Goal: Find specific page/section: Find specific page/section

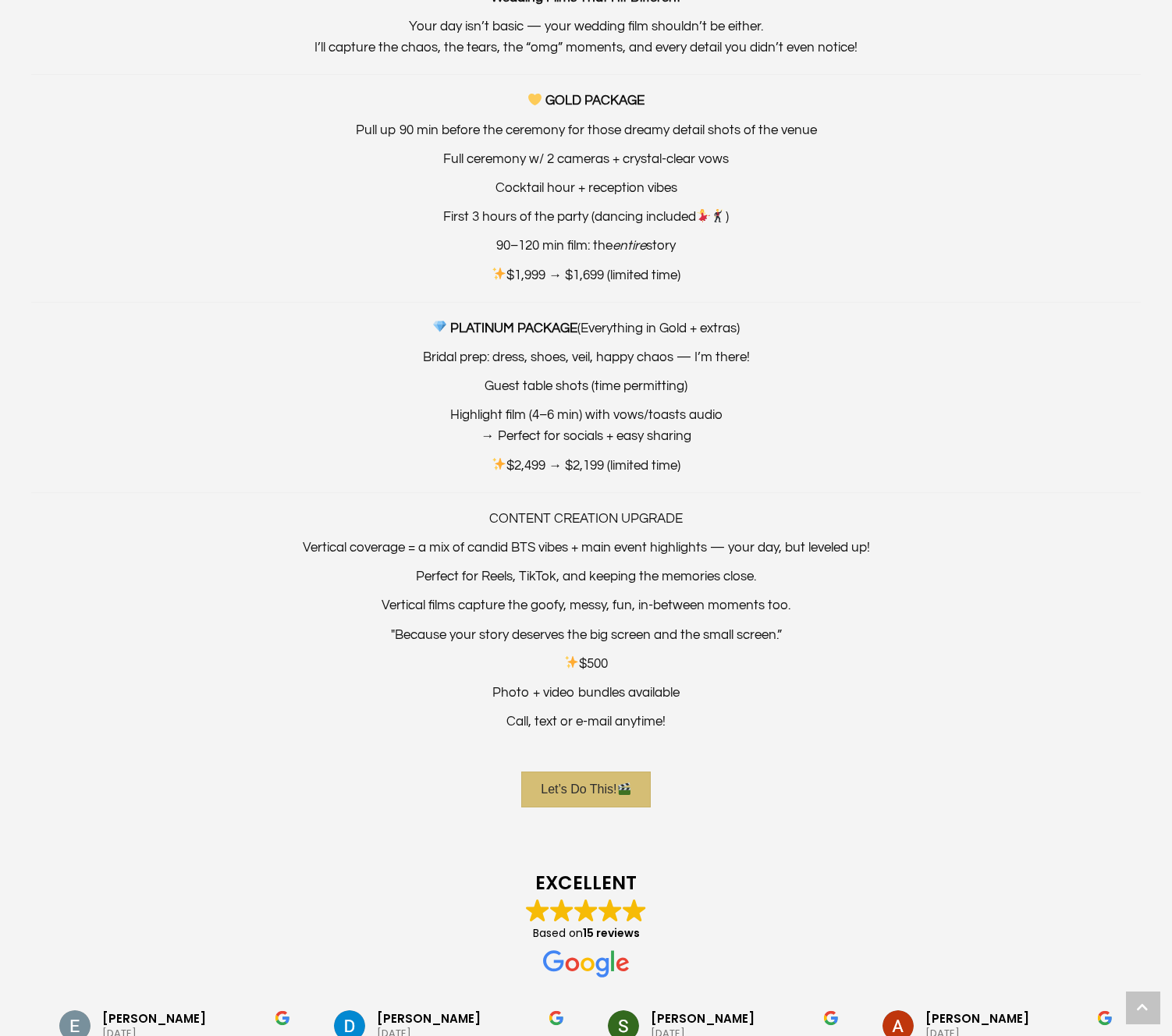
scroll to position [1929, 0]
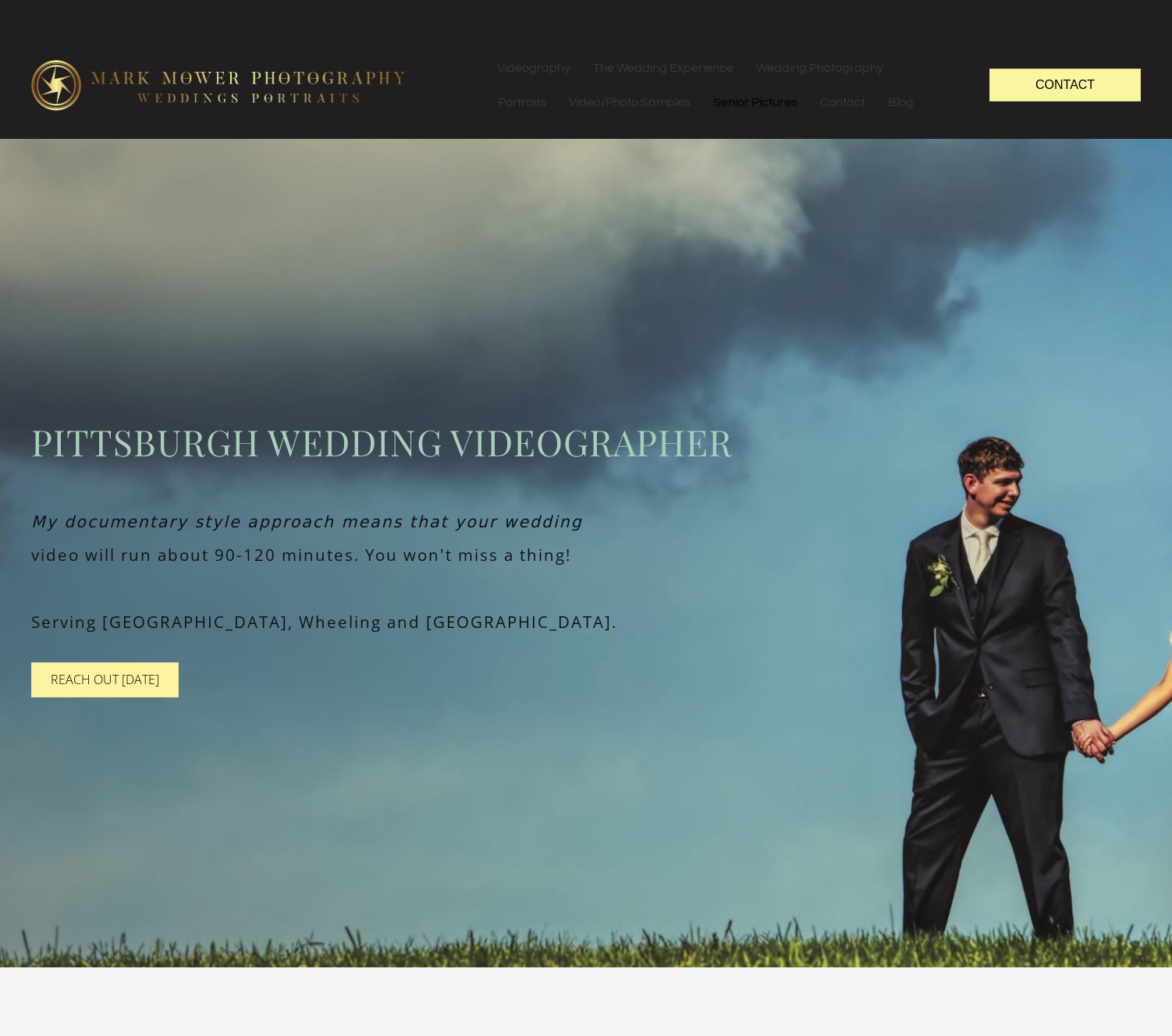
click at [760, 109] on link "Senior Pictures" at bounding box center [756, 102] width 107 height 34
